Goal: Task Accomplishment & Management: Complete application form

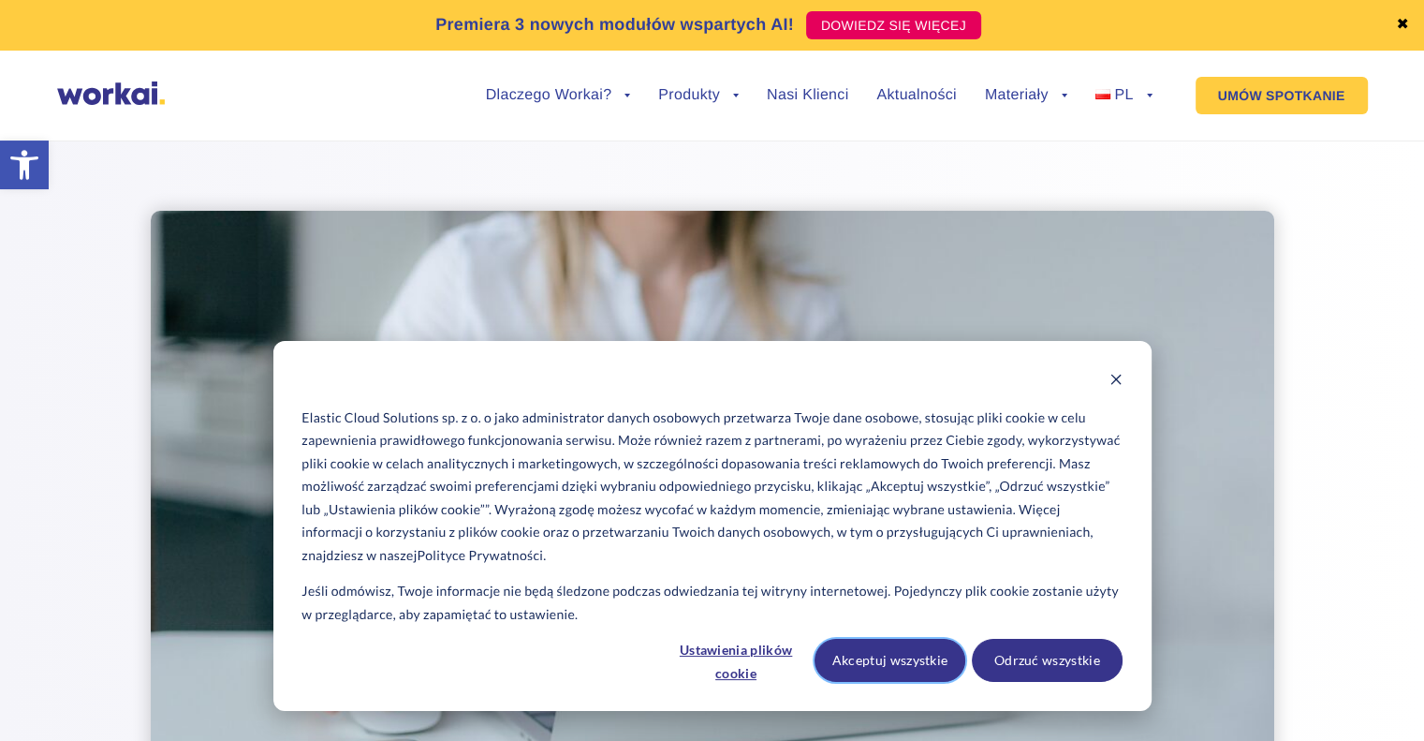
click at [885, 664] on button "Akceptuj wszystkie" at bounding box center [890, 660] width 151 height 43
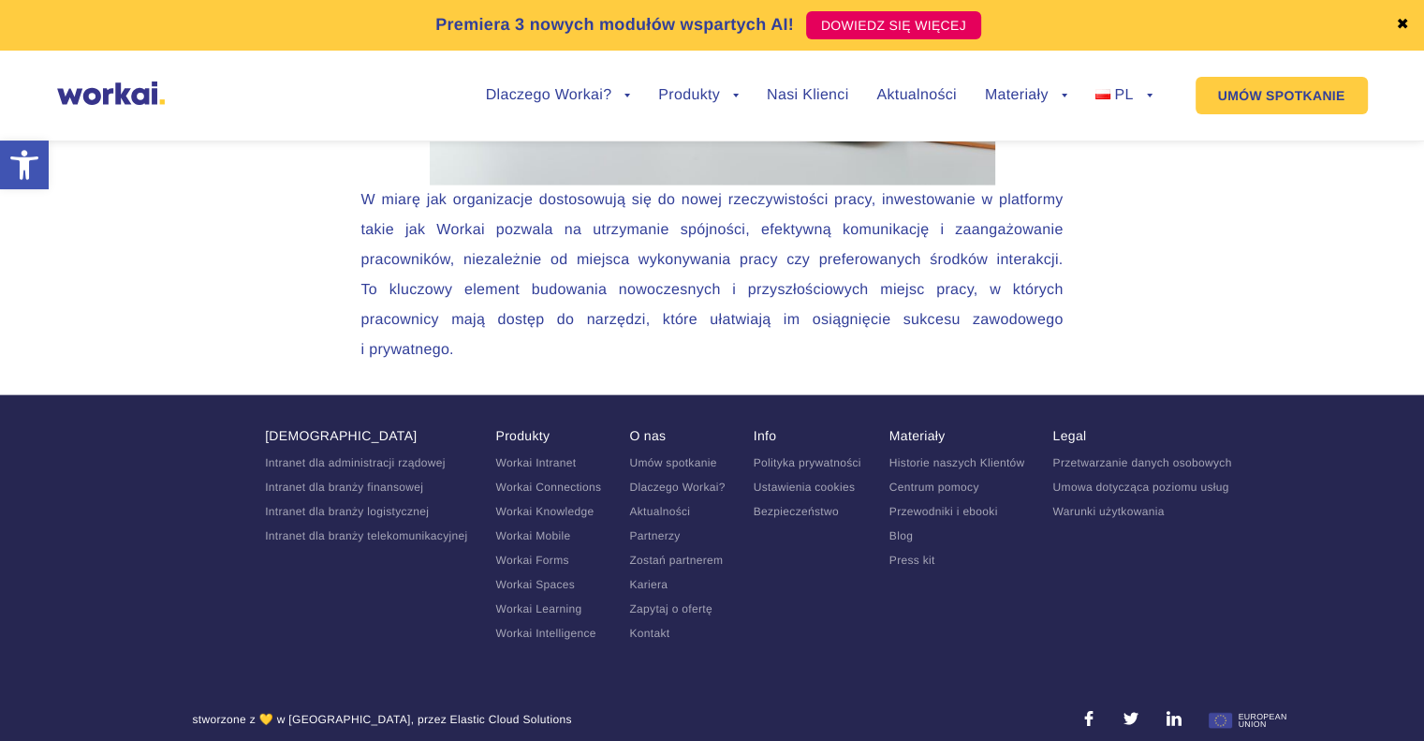
scroll to position [4126, 0]
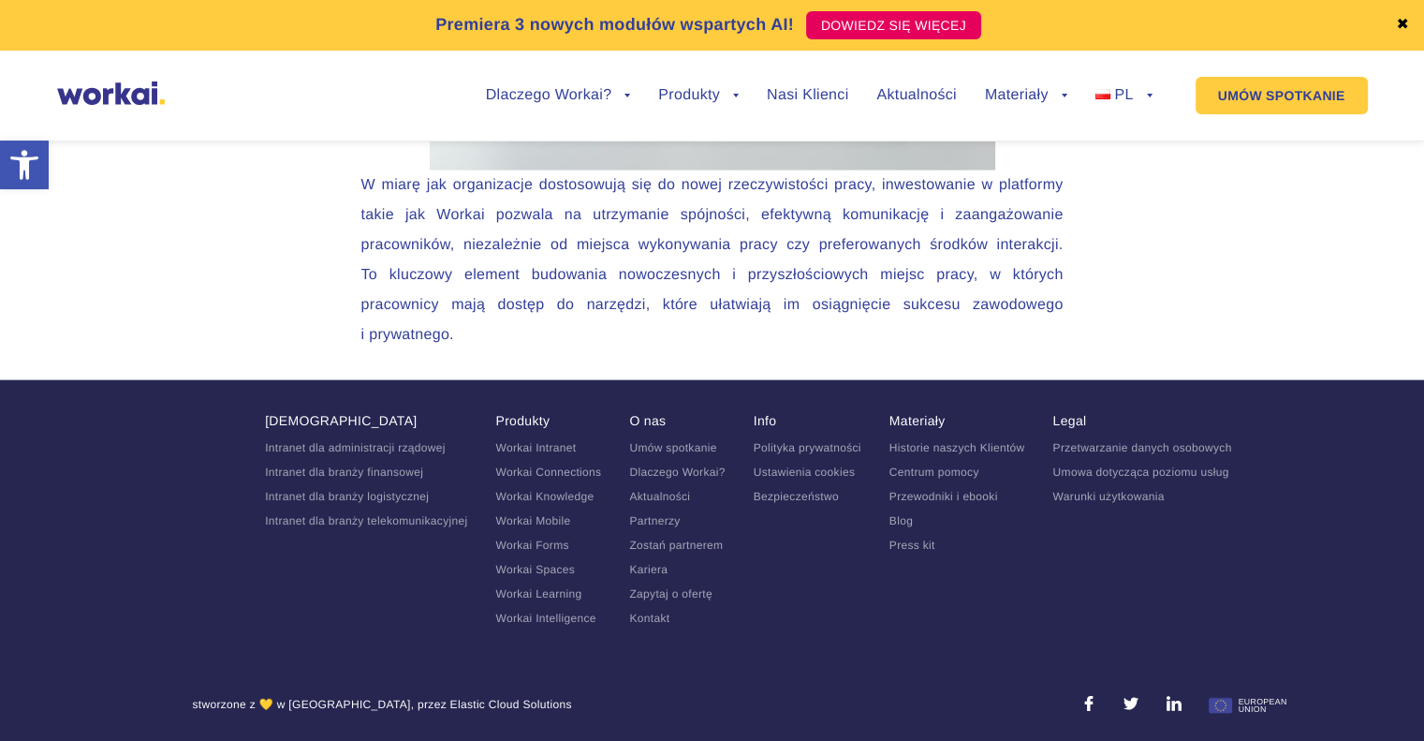
click at [645, 566] on link "Kariera" at bounding box center [648, 569] width 38 height 13
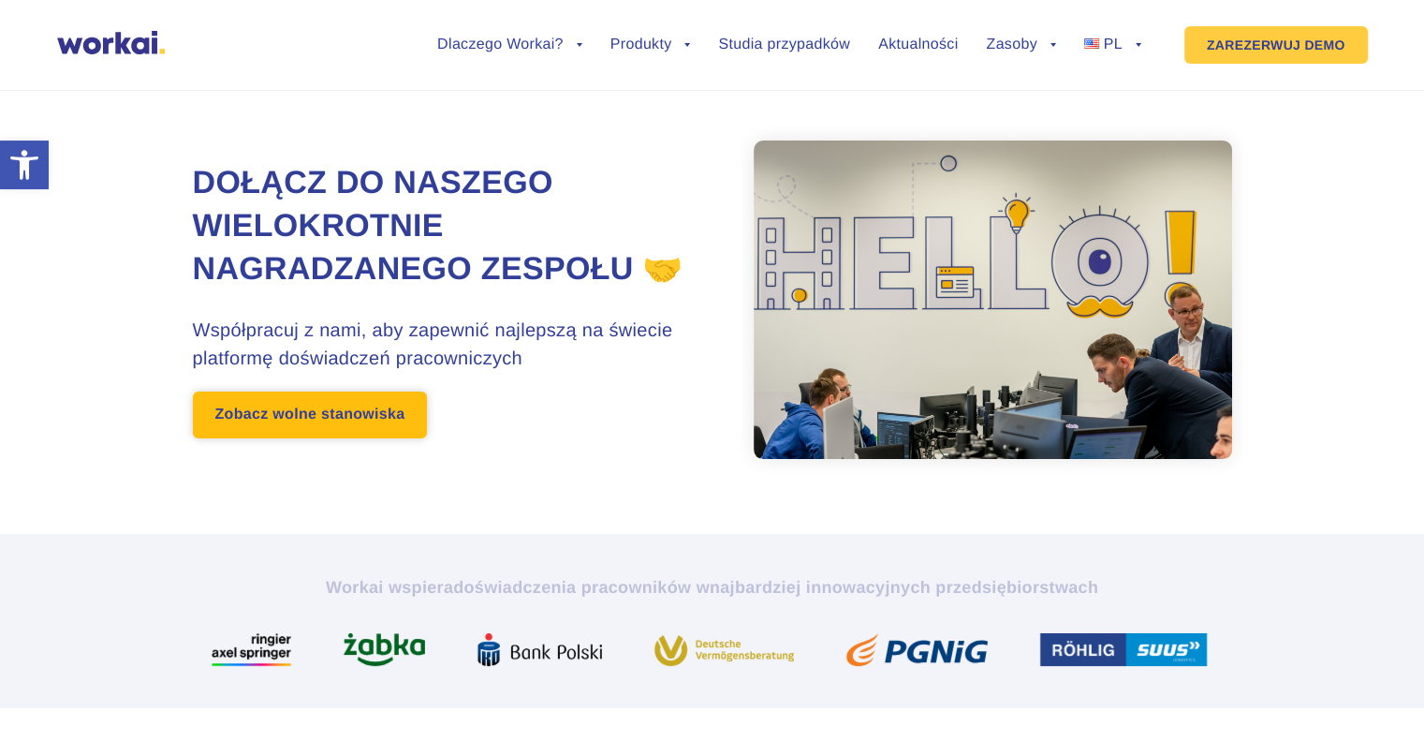
click at [360, 422] on font "Zobacz wolne stanowiska" at bounding box center [310, 414] width 190 height 16
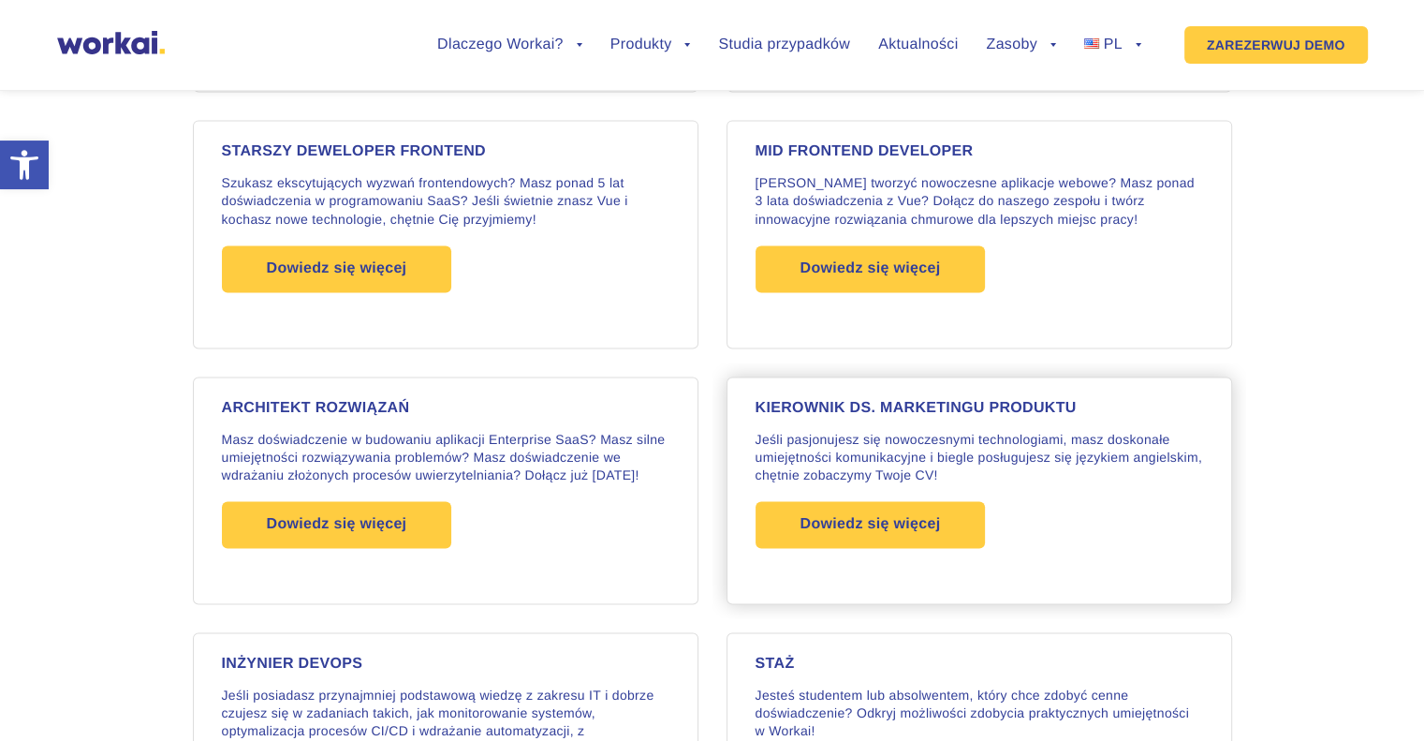
scroll to position [2756, 0]
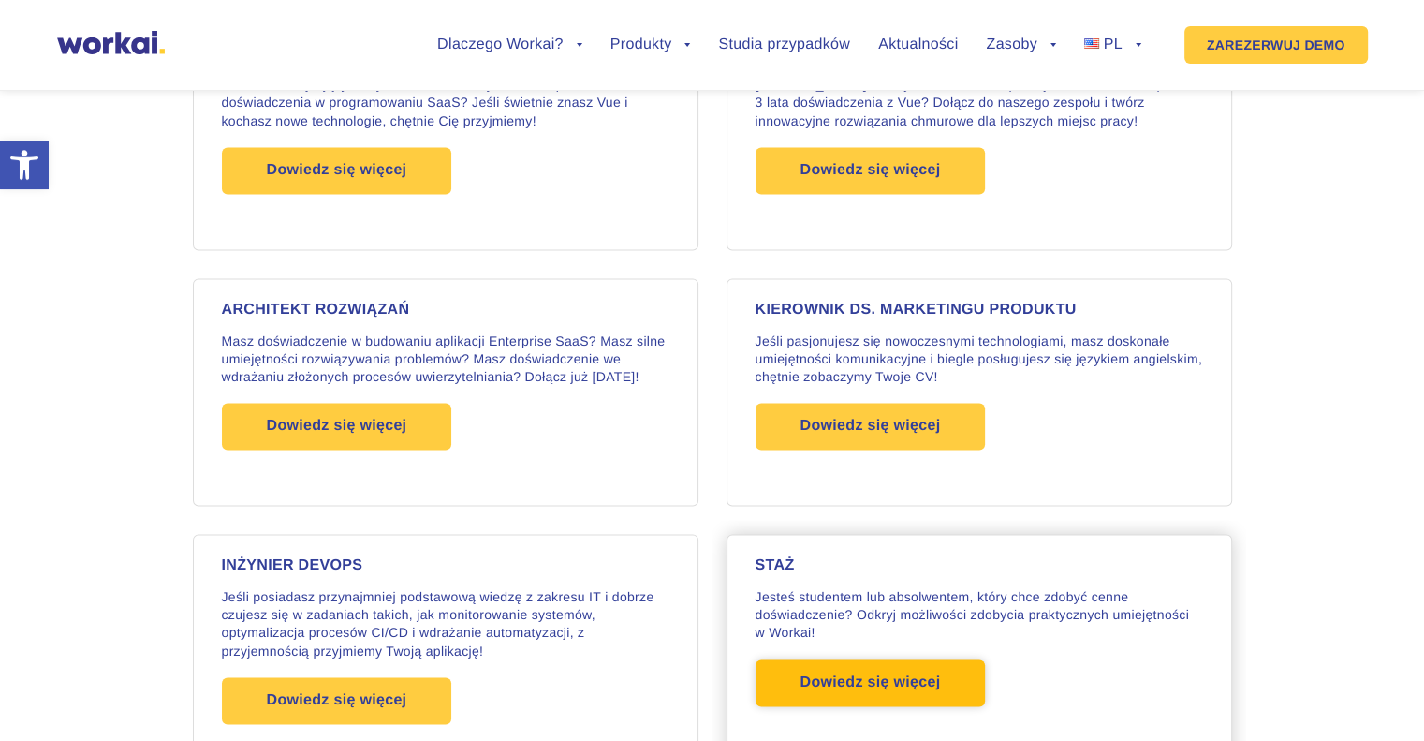
click at [840, 674] on font "Dowiedz się więcej" at bounding box center [871, 682] width 140 height 16
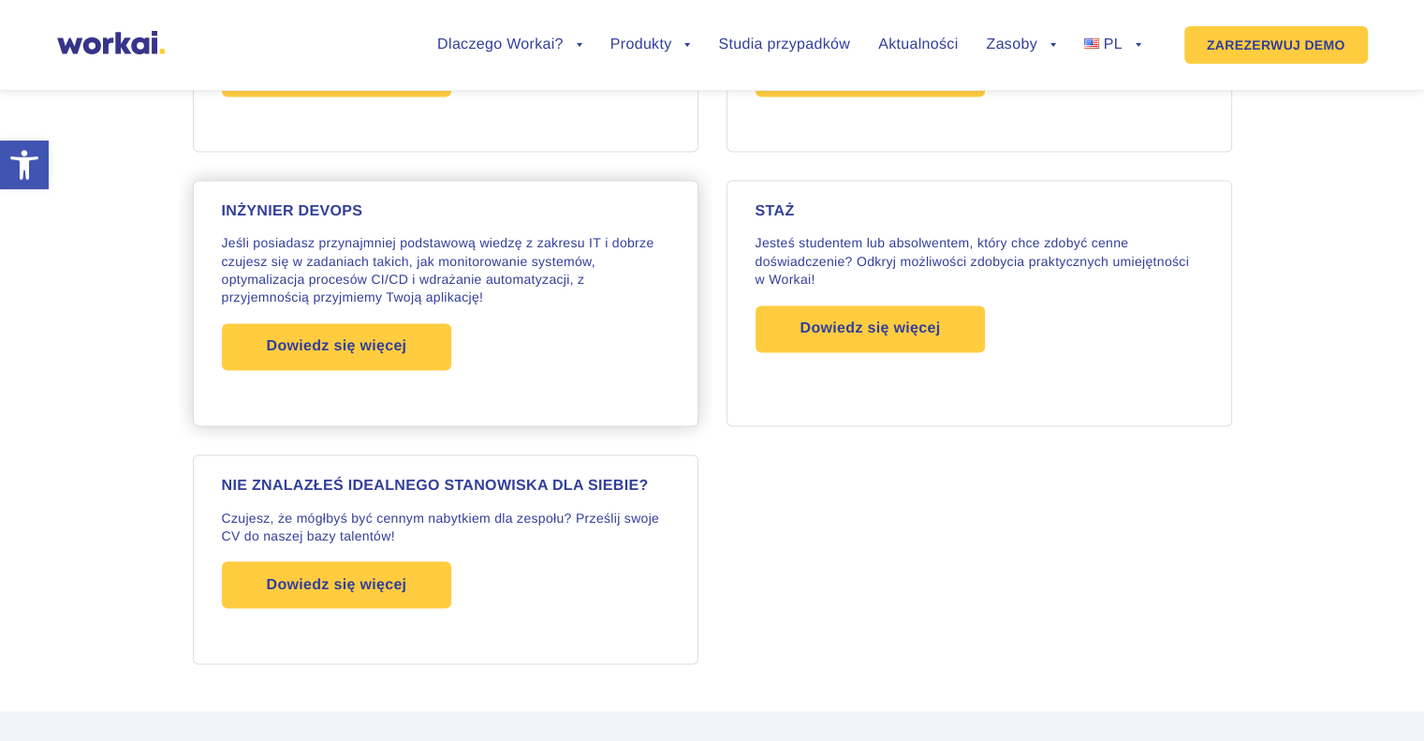
scroll to position [3069, 0]
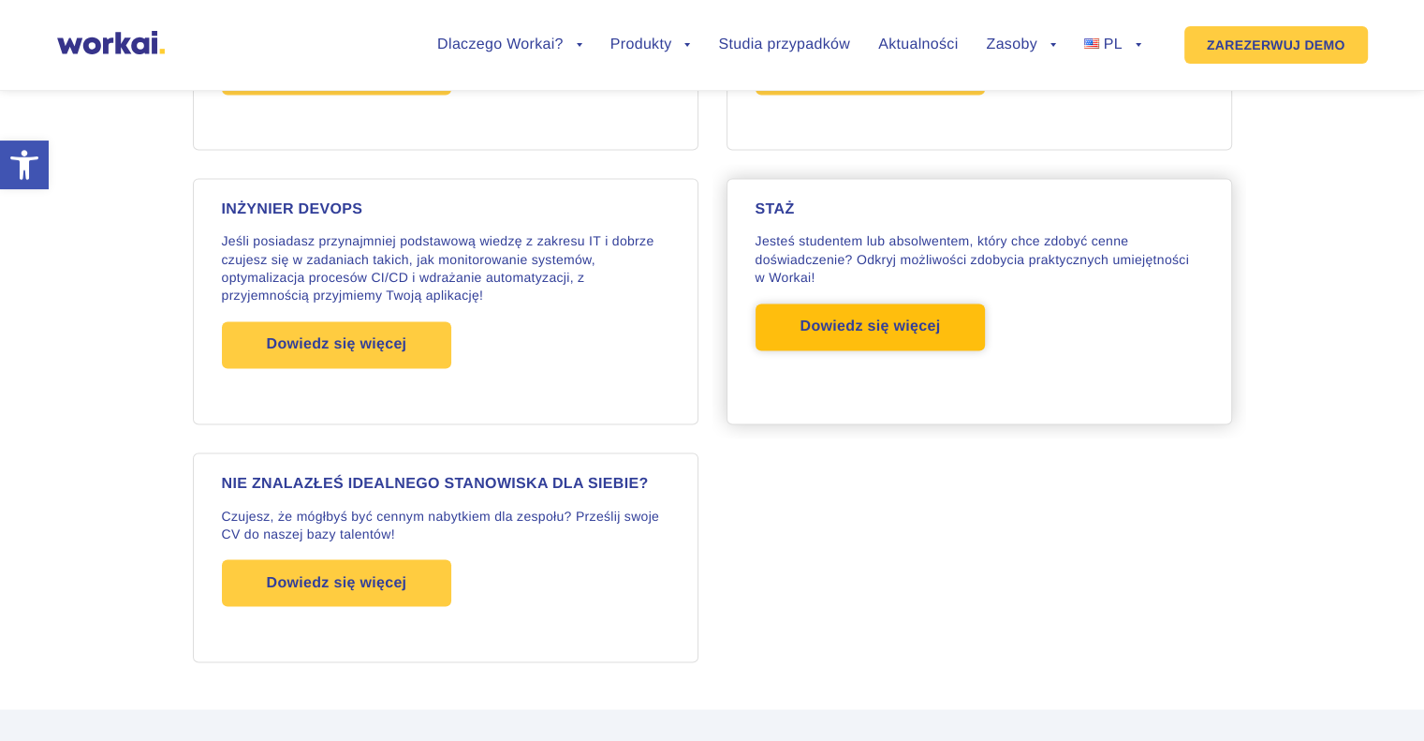
click at [856, 332] on span "Dowiedz się więcej" at bounding box center [871, 326] width 140 height 47
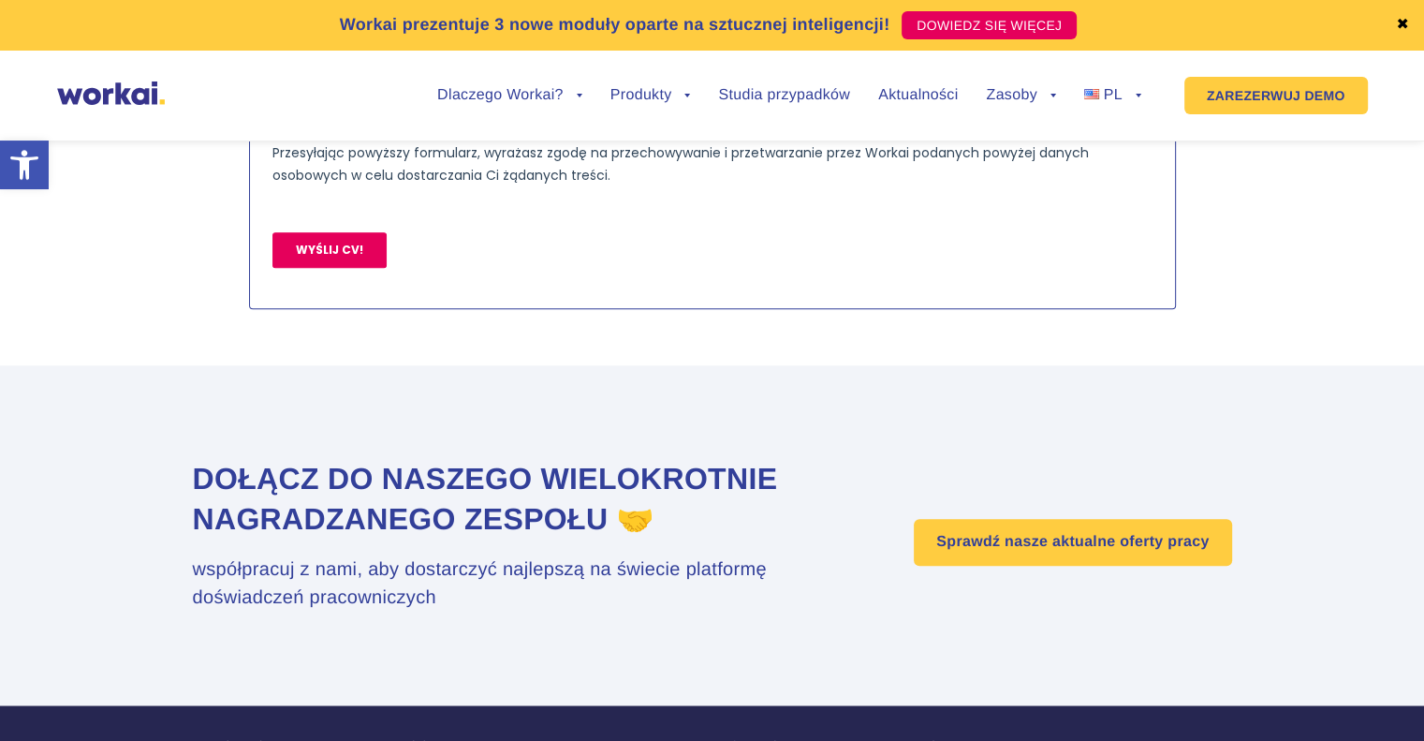
scroll to position [1685, 0]
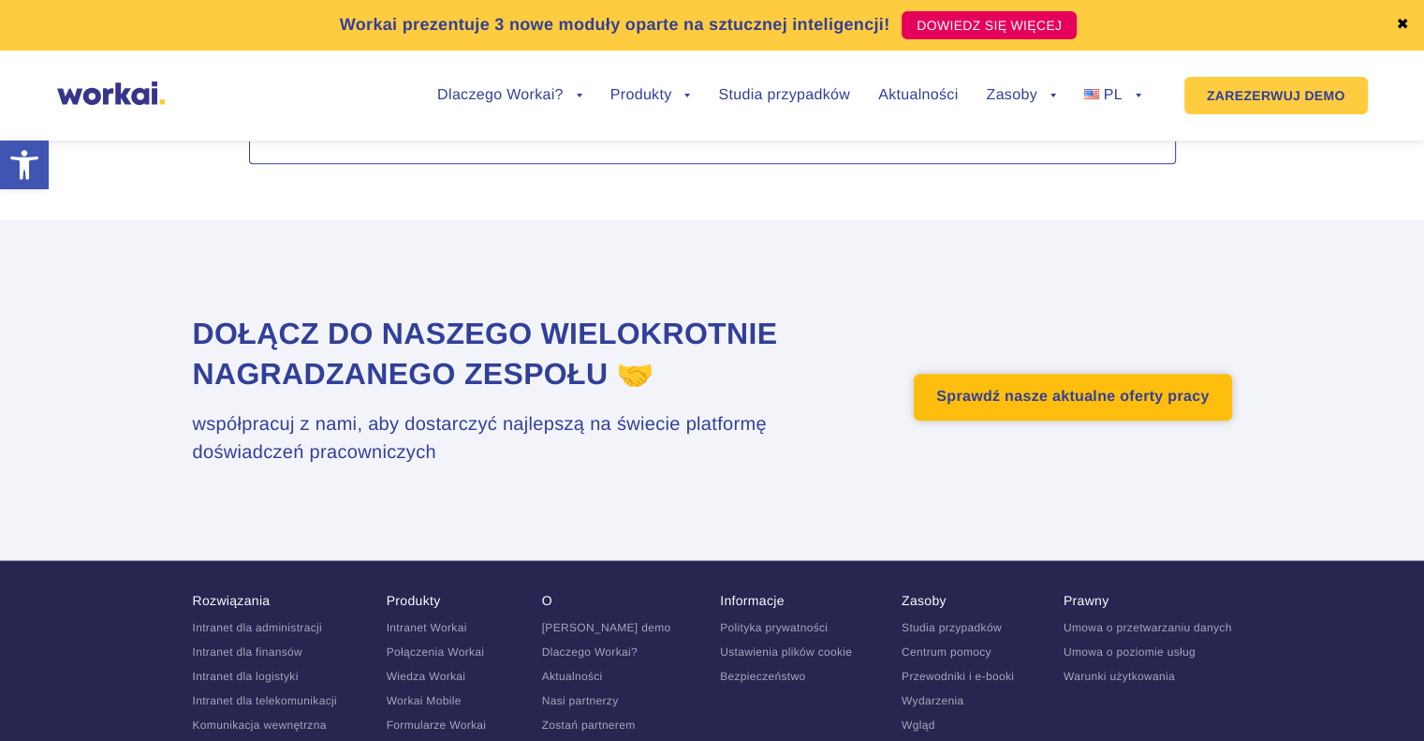
click at [1093, 404] on font "Sprawdź nasze aktualne oferty pracy" at bounding box center [1072, 397] width 272 height 16
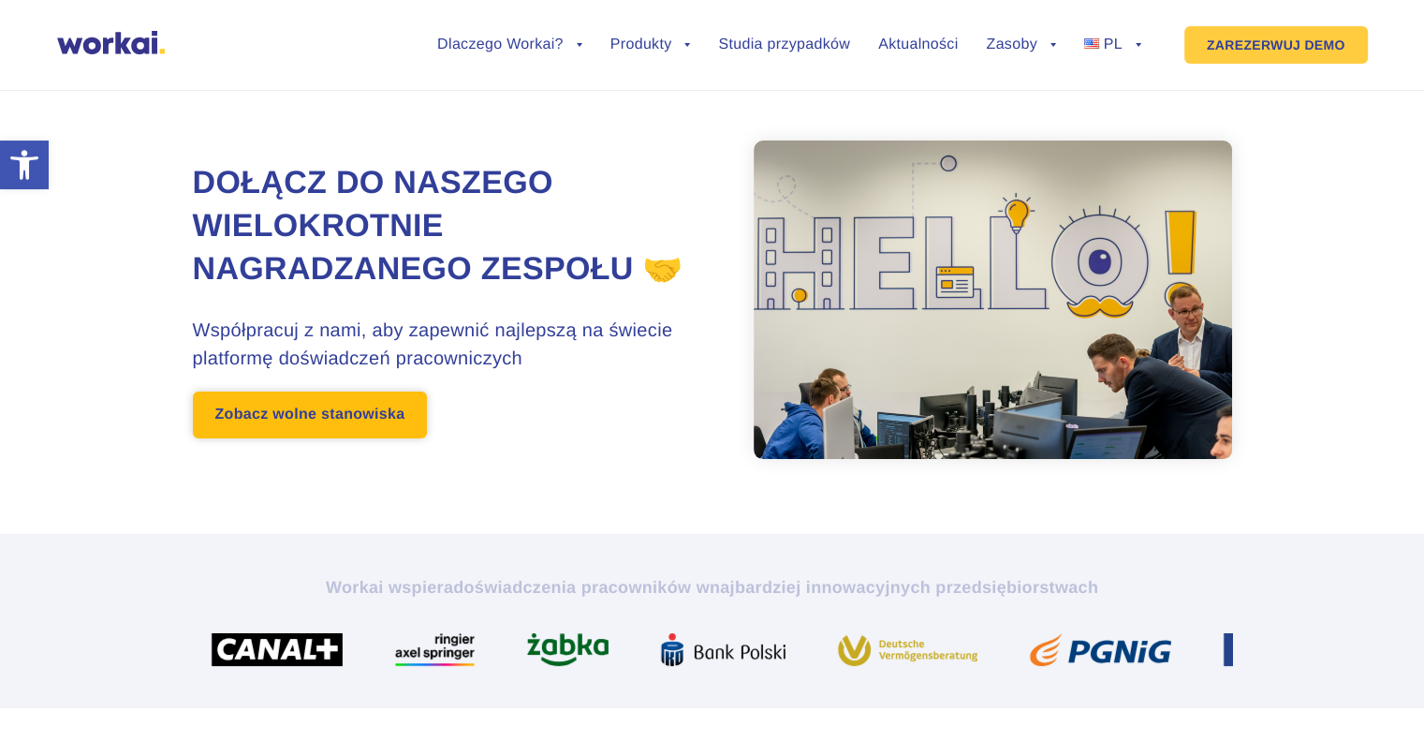
click at [347, 422] on font "Zobacz wolne stanowiska" at bounding box center [310, 414] width 190 height 16
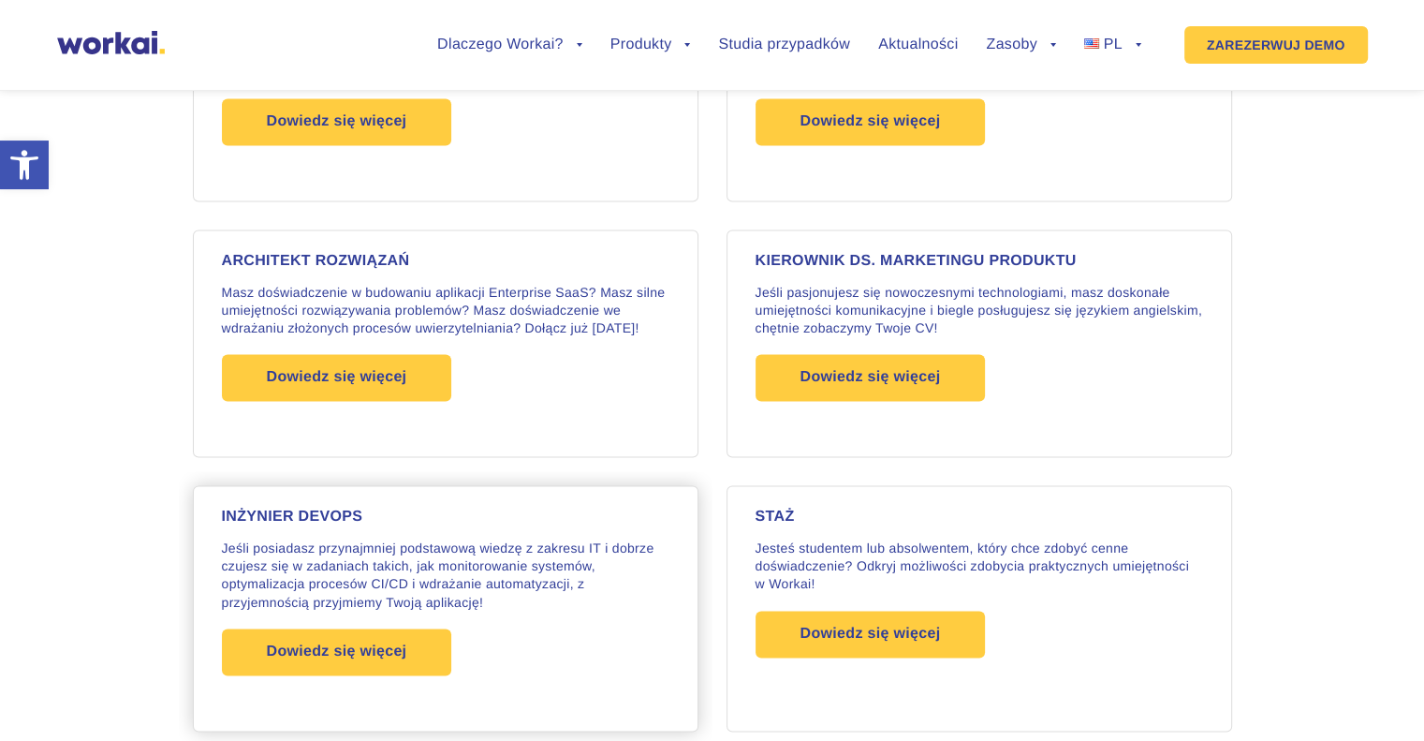
scroll to position [2850, 0]
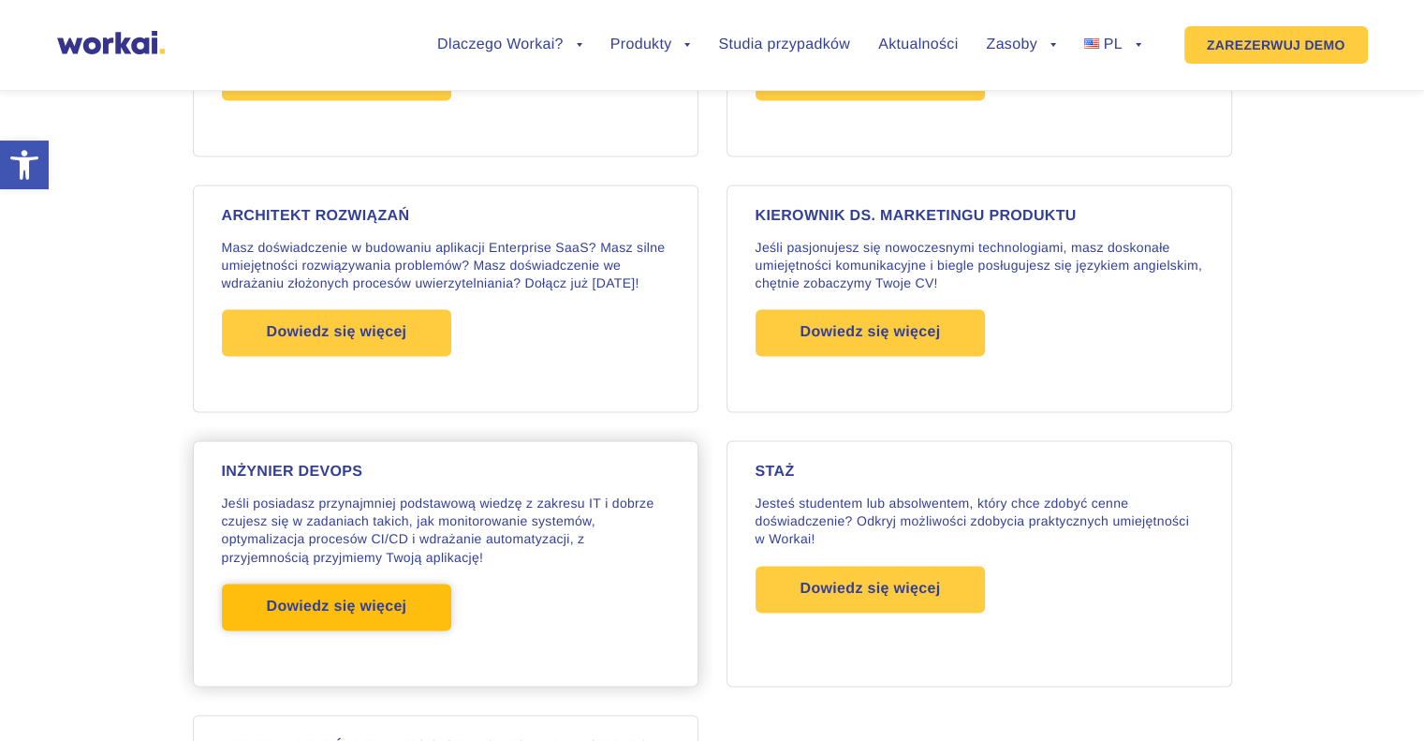
click at [342, 598] on font "Dowiedz się więcej" at bounding box center [337, 606] width 140 height 16
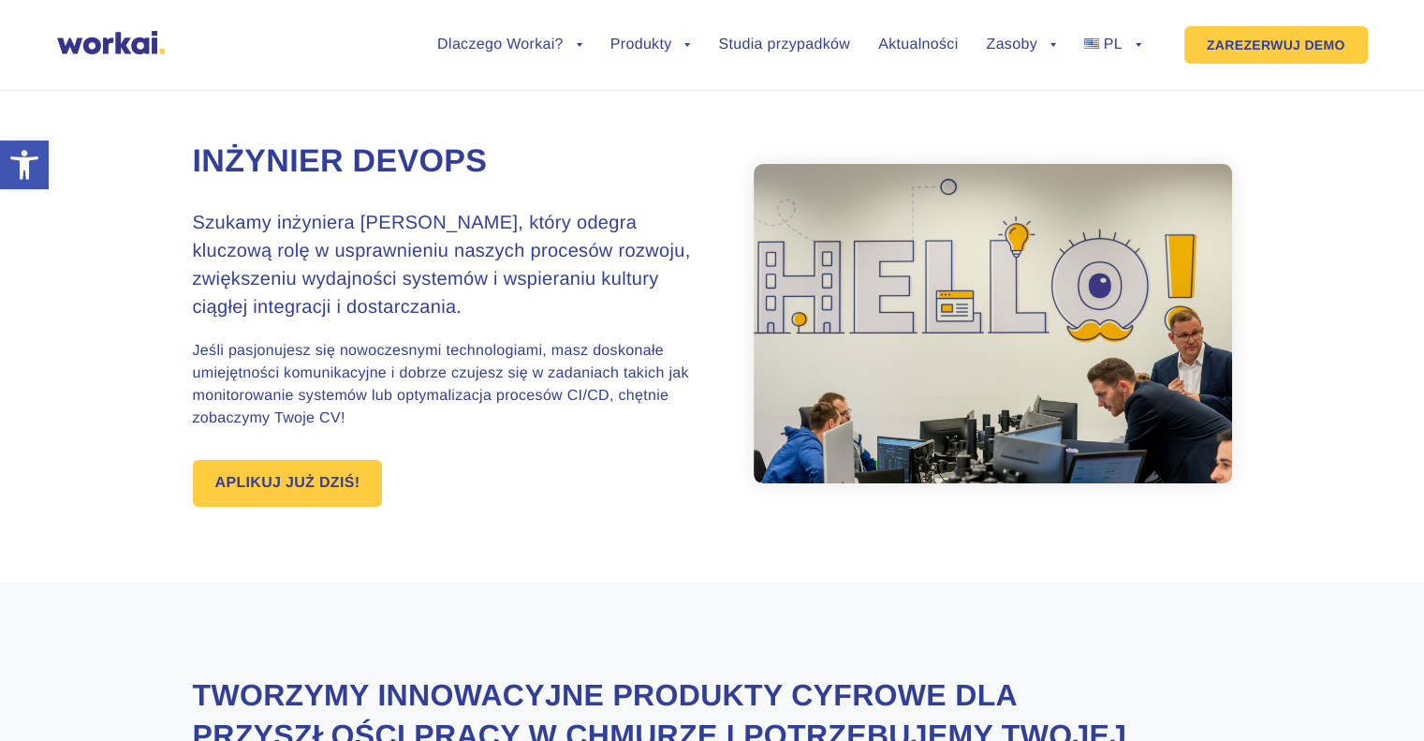
click at [122, 46] on img at bounding box center [111, 42] width 108 height 23
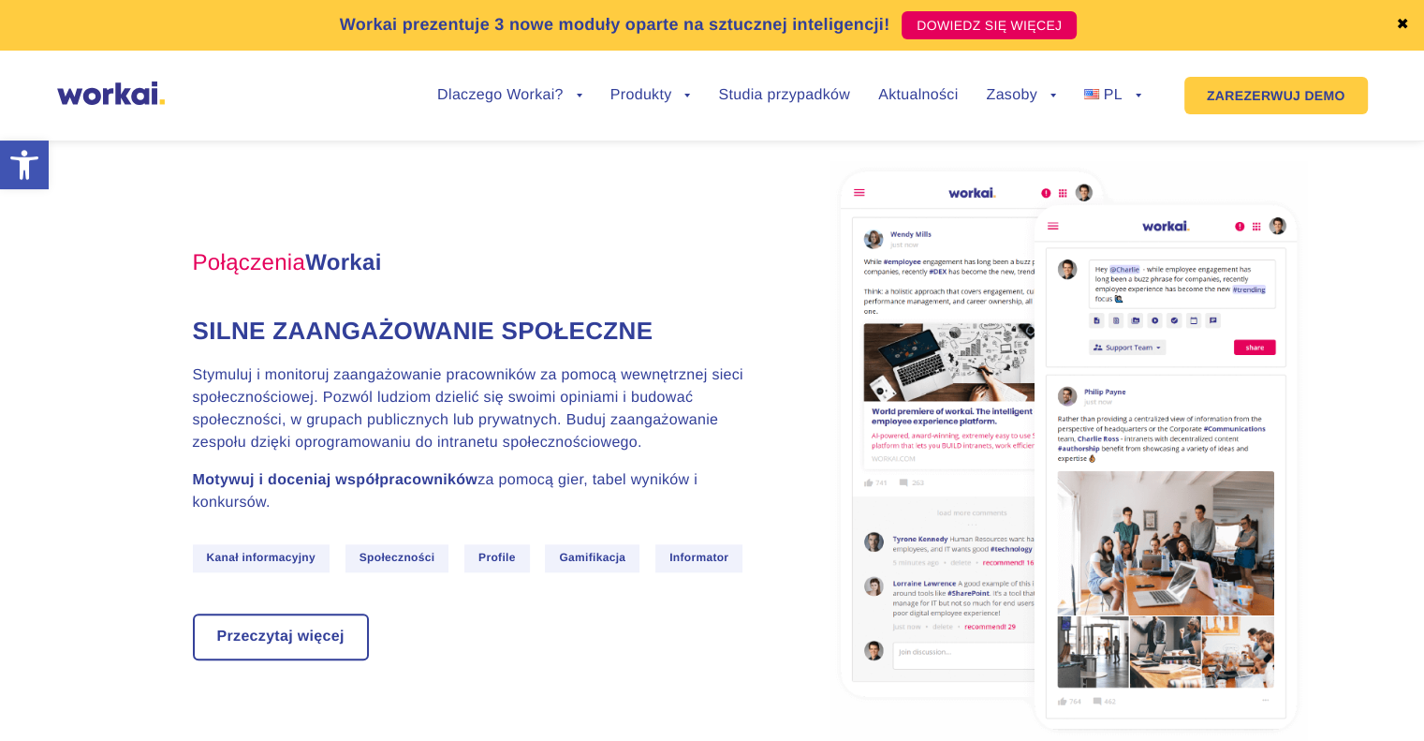
scroll to position [2060, 0]
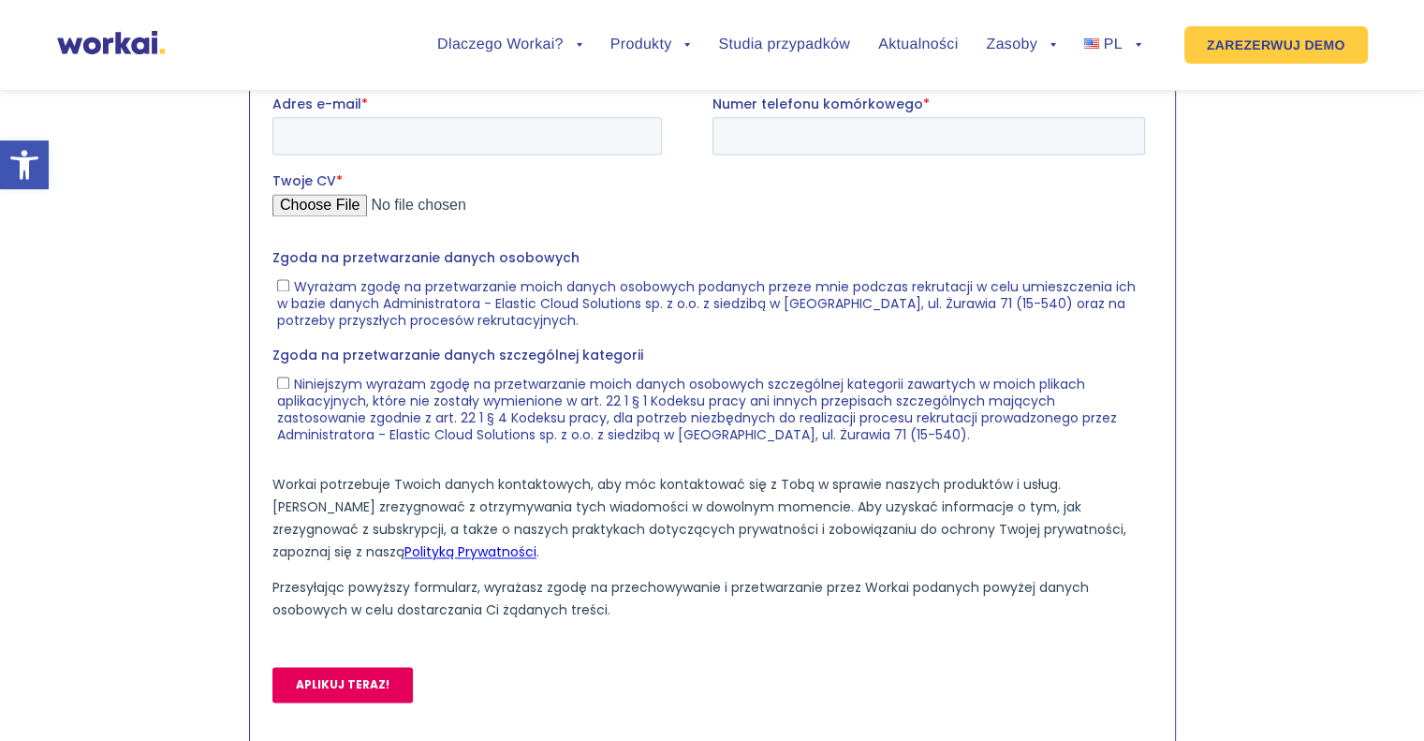
scroll to position [2996, 0]
